Goal: Find specific page/section: Find specific page/section

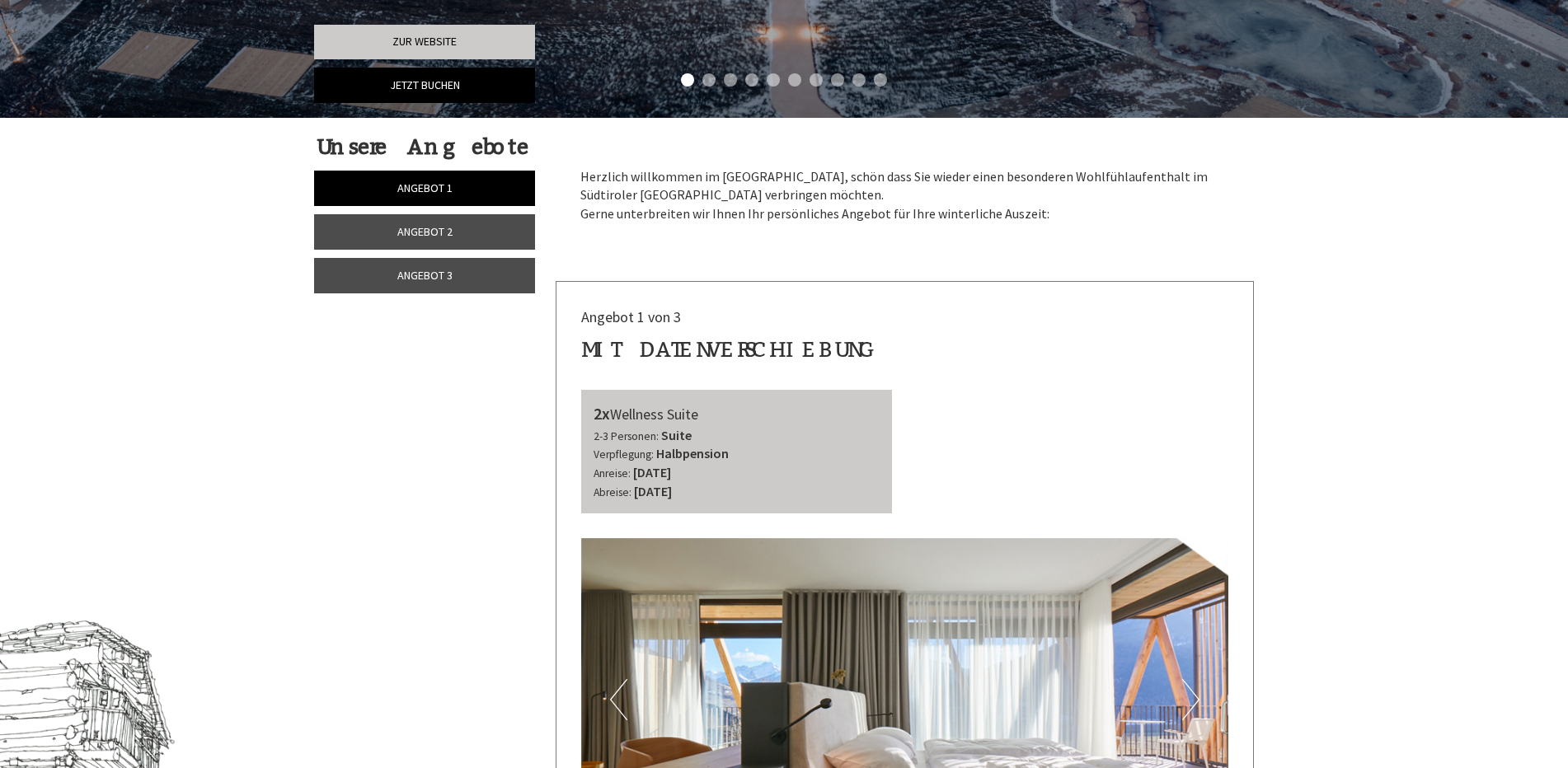
scroll to position [907, 0]
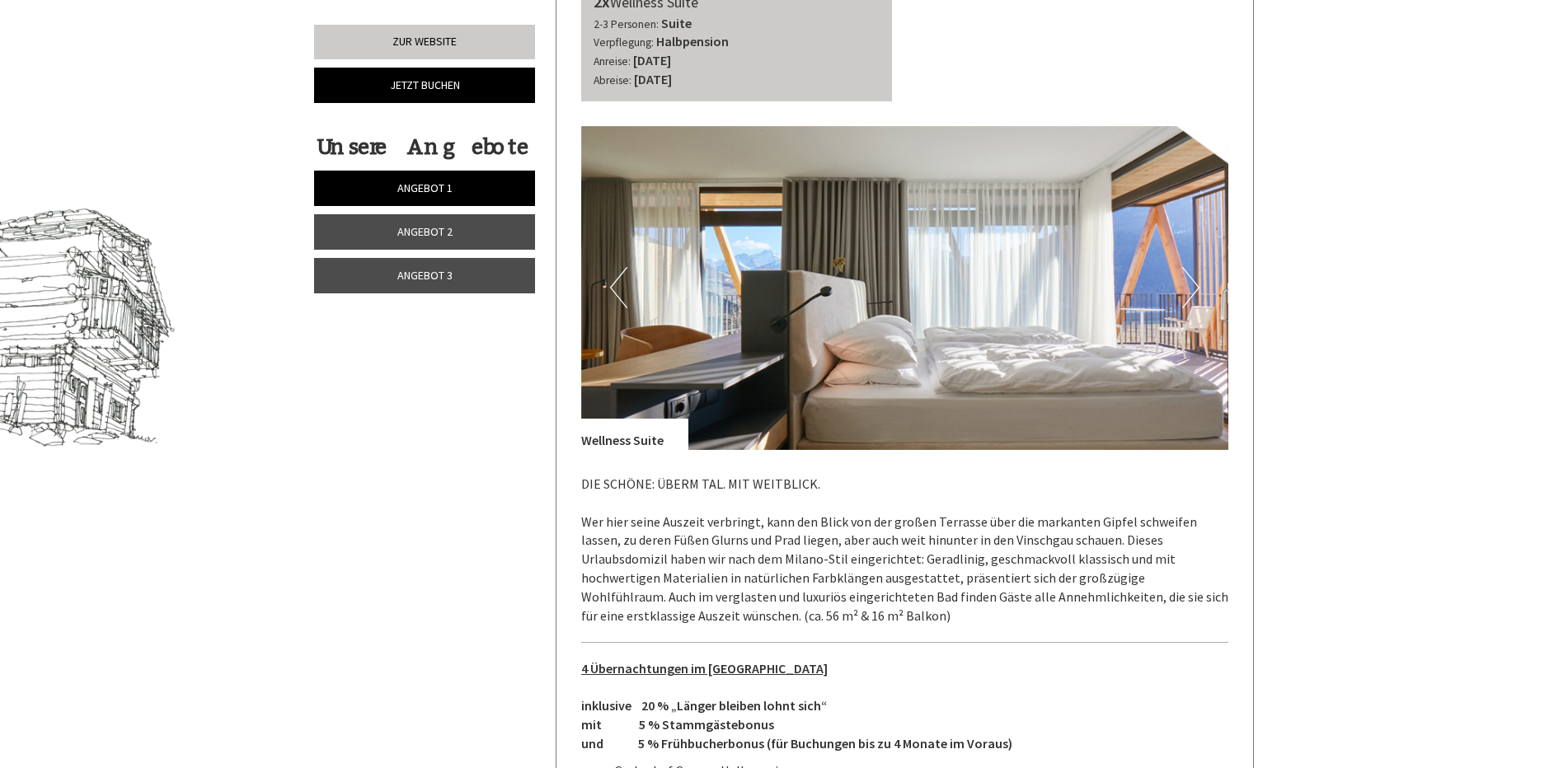
click at [449, 292] on link "Angebot 3" at bounding box center [424, 275] width 221 height 35
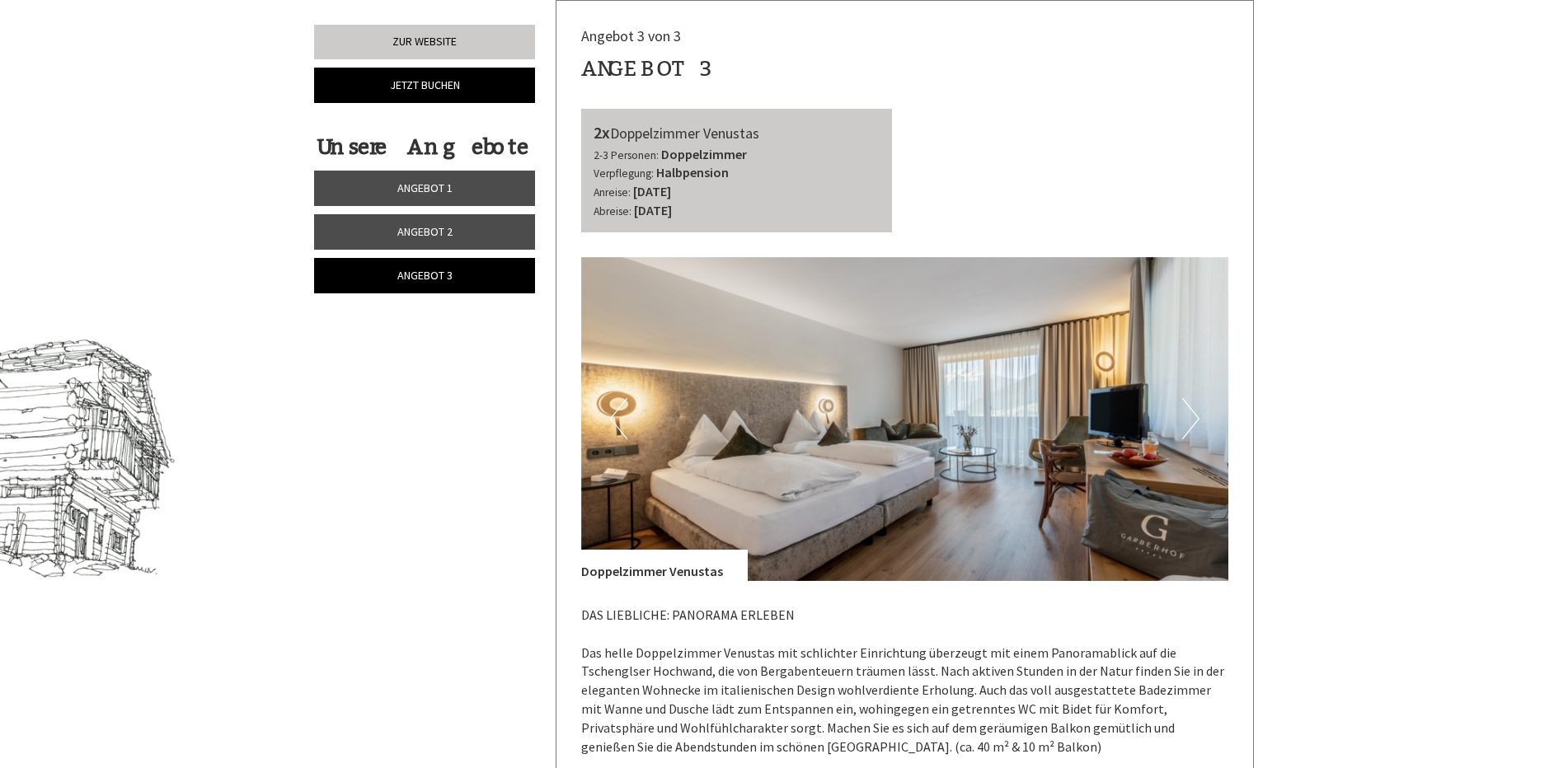
click at [449, 275] on span "Angebot 3" at bounding box center [424, 275] width 55 height 14
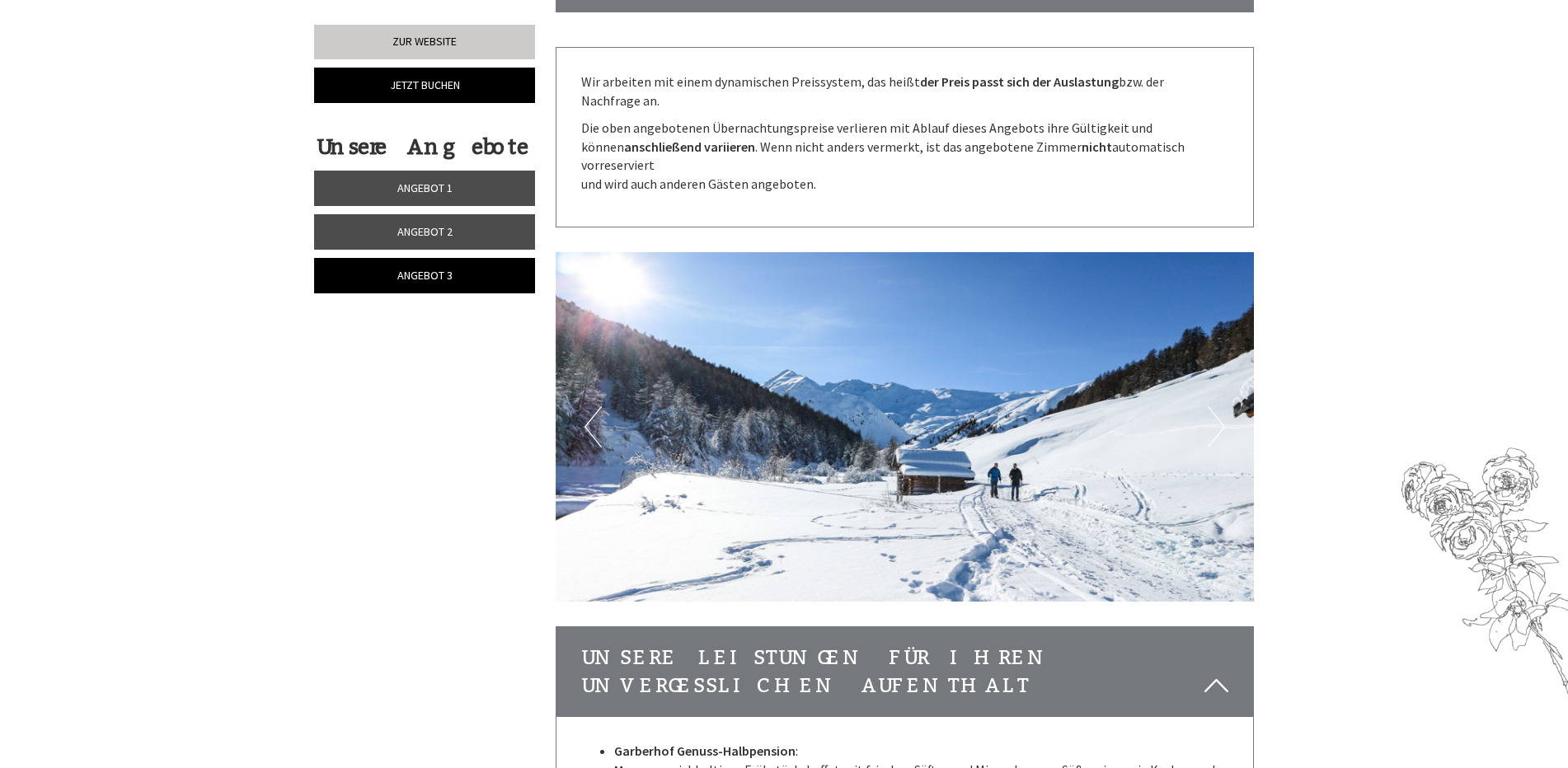
scroll to position [1814, 0]
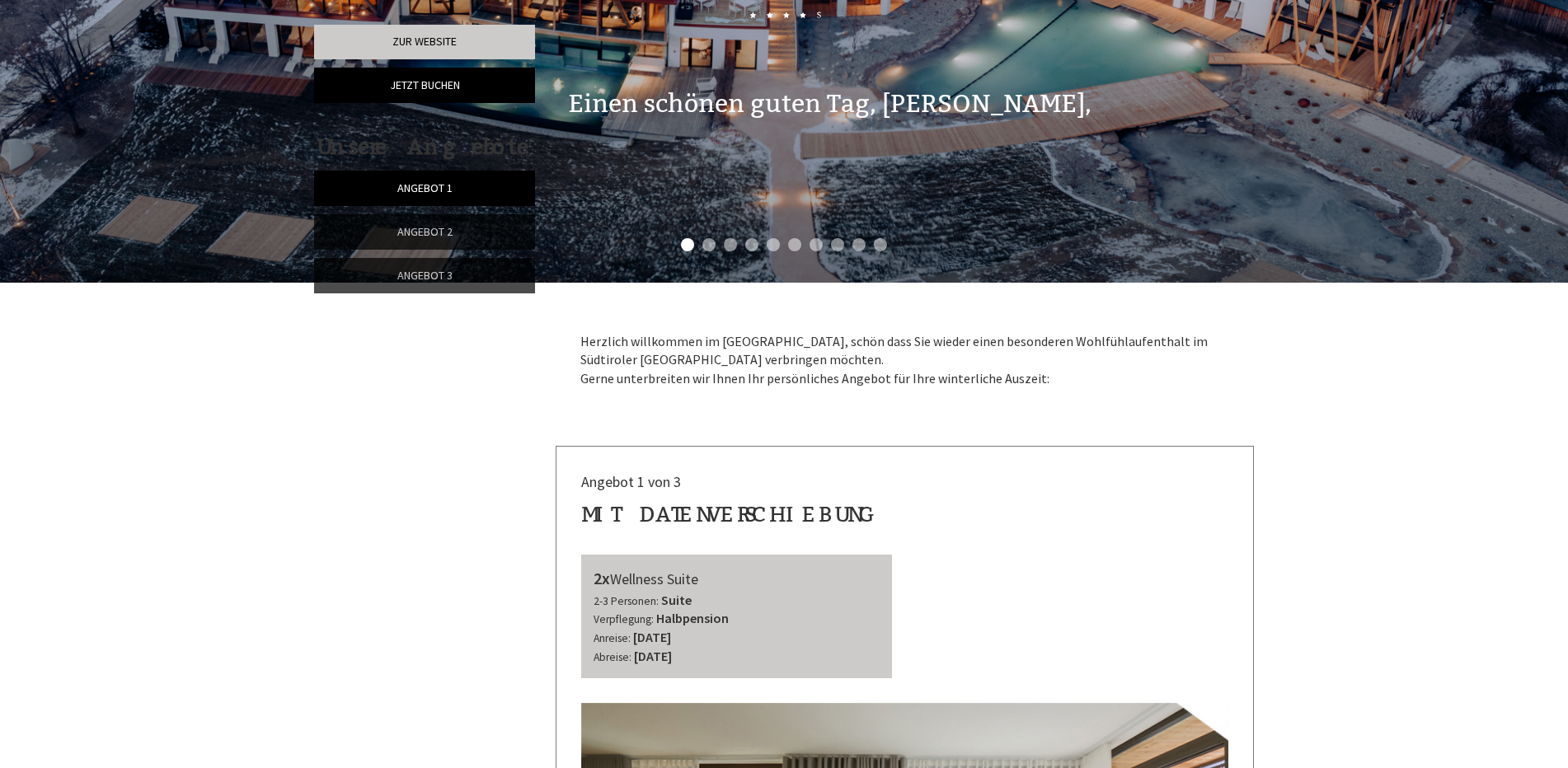
scroll to position [742, 0]
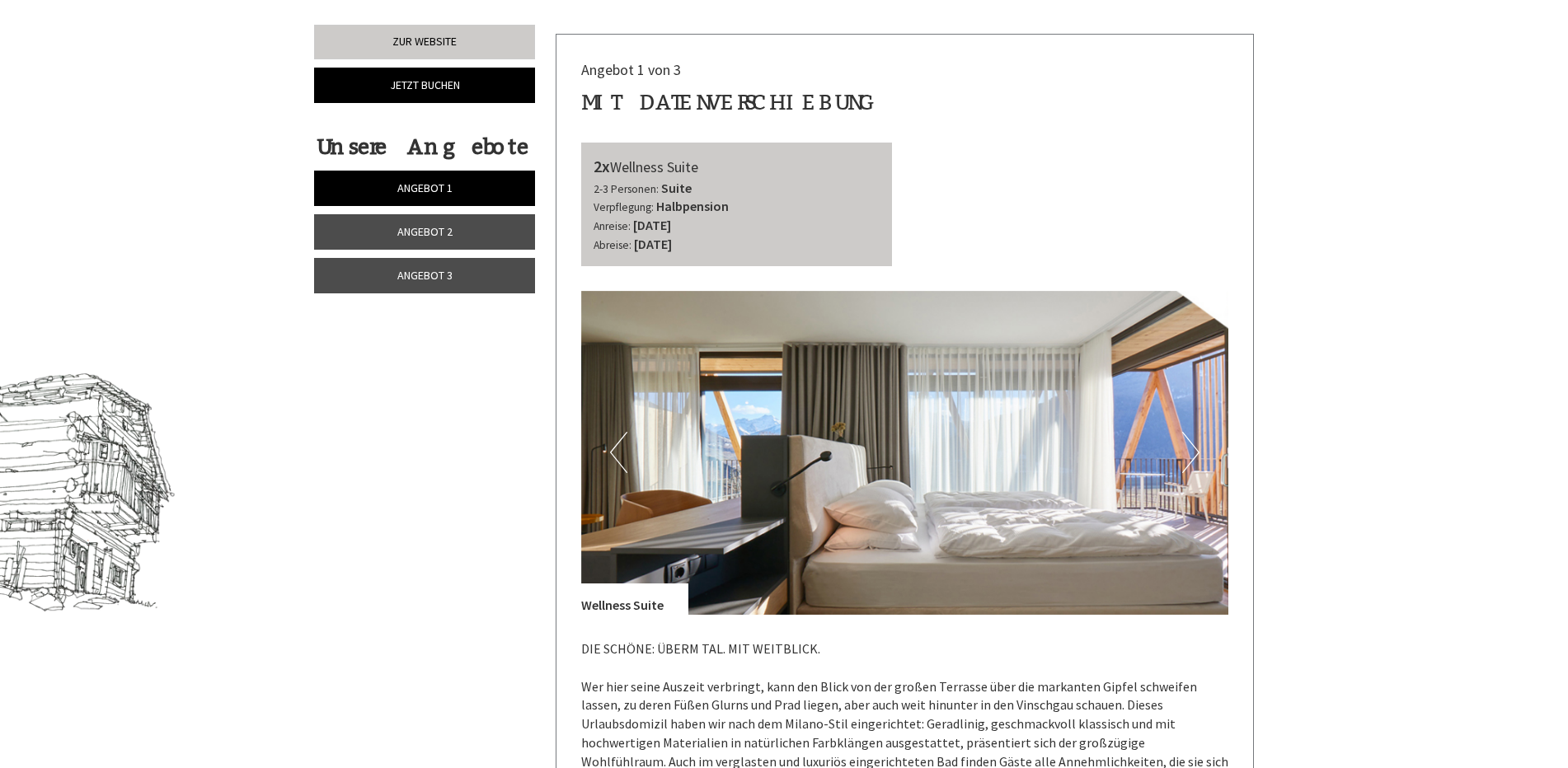
click at [417, 269] on span "Angebot 3" at bounding box center [424, 275] width 55 height 14
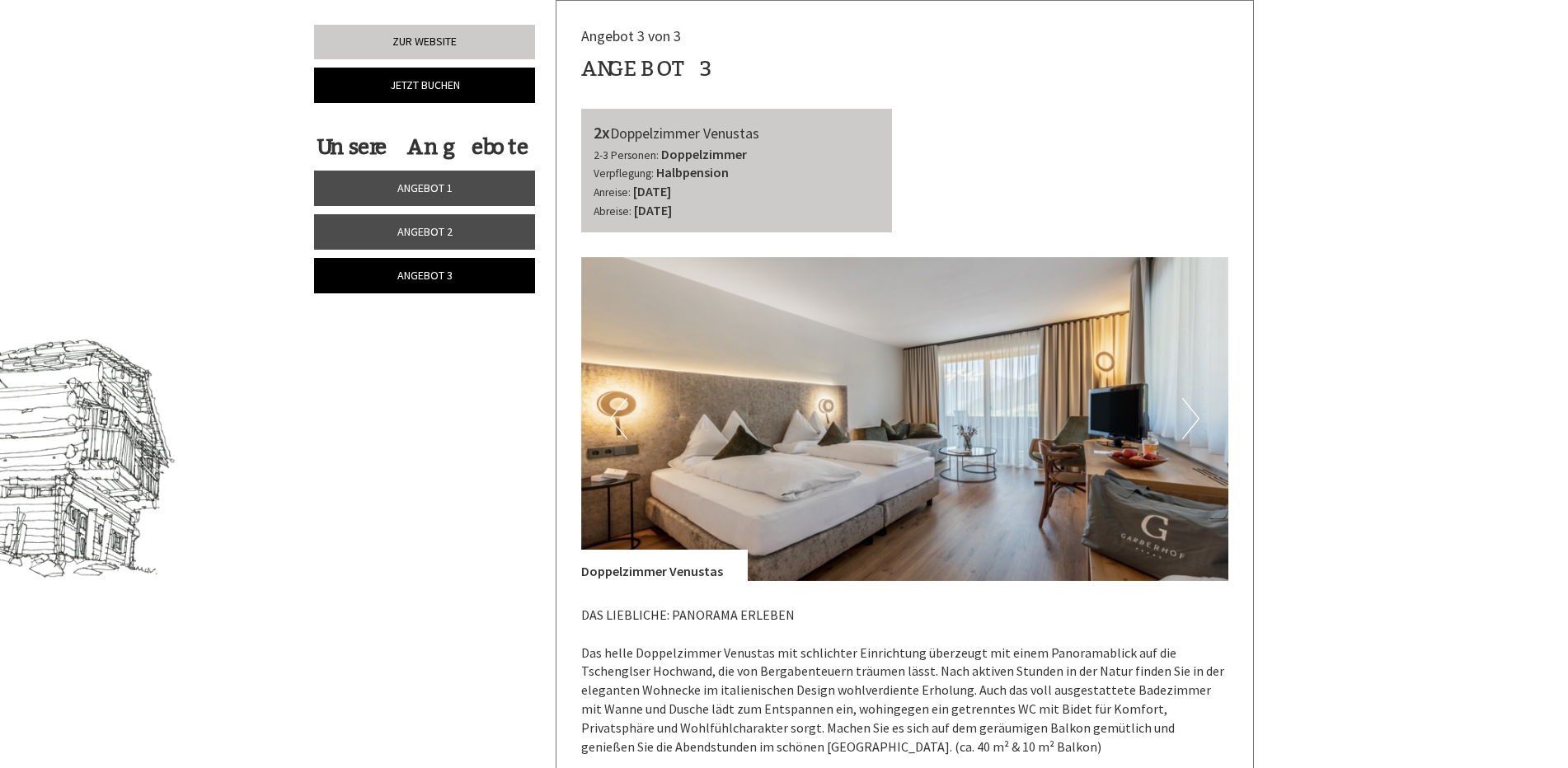
click at [436, 270] on span "Angebot 3" at bounding box center [424, 275] width 55 height 14
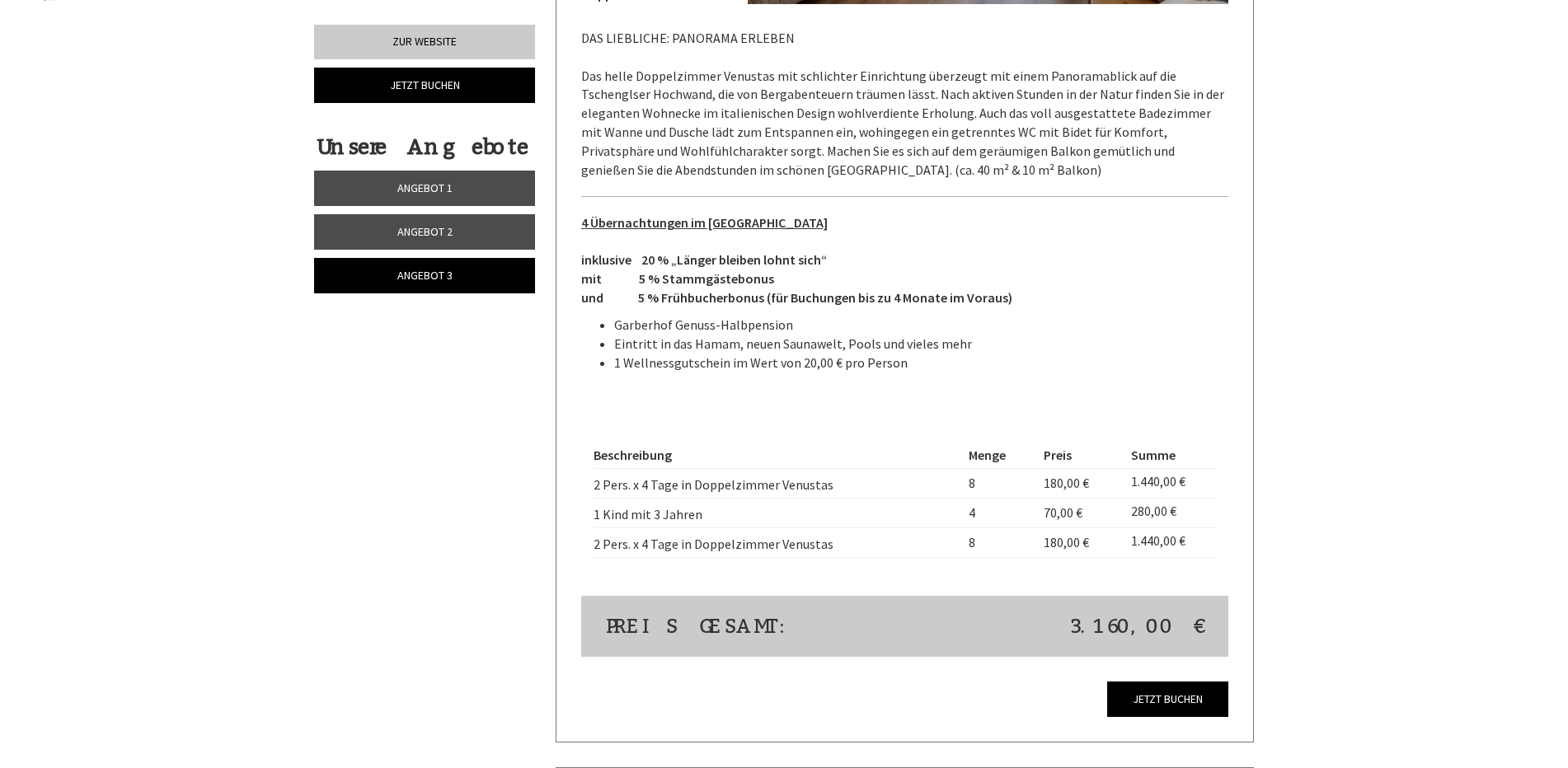
scroll to position [1435, 0]
